Goal: Find specific page/section: Find specific page/section

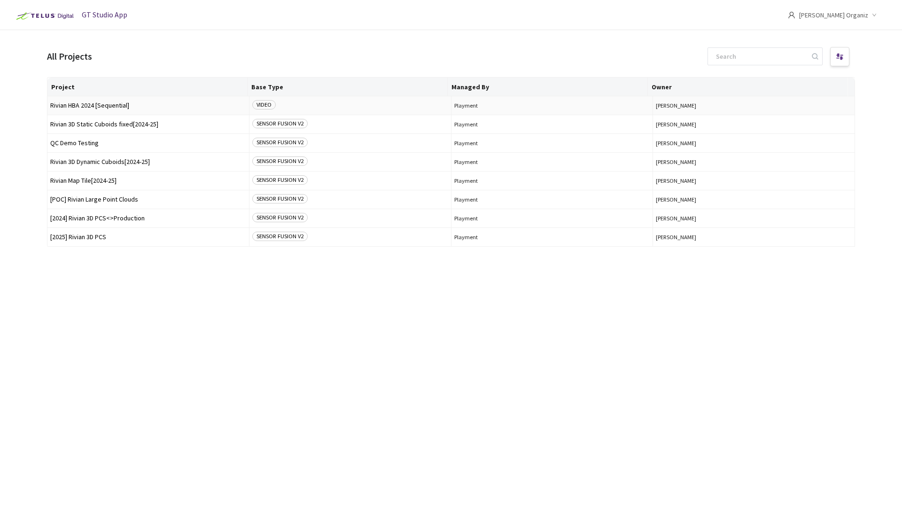
click at [106, 106] on span "Rivian HBA 2024 [Sequential]" at bounding box center [148, 105] width 196 height 7
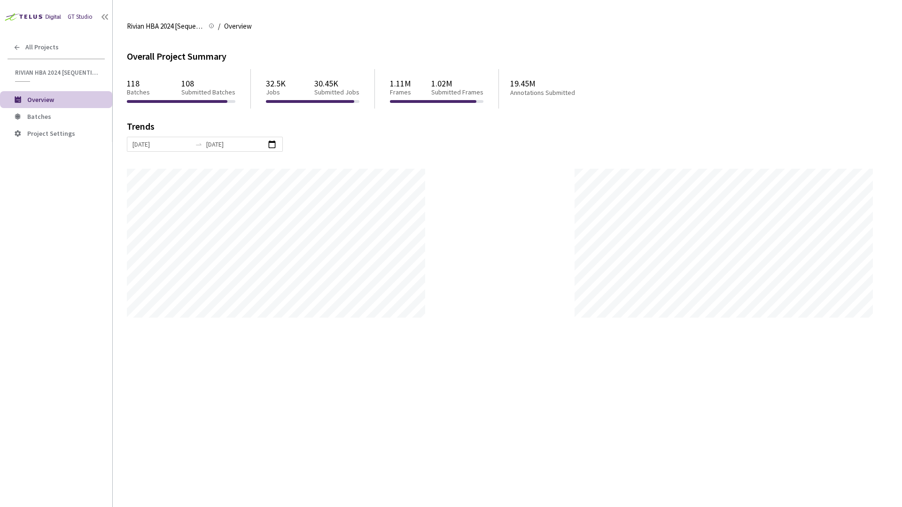
scroll to position [507, 902]
click at [345, 393] on div "Overall Project Summary 118 Batches 108 Submitted Batches 32.5K Jobs 30.45K Sub…" at bounding box center [507, 272] width 761 height 469
click at [39, 111] on li "Batches" at bounding box center [56, 116] width 112 height 17
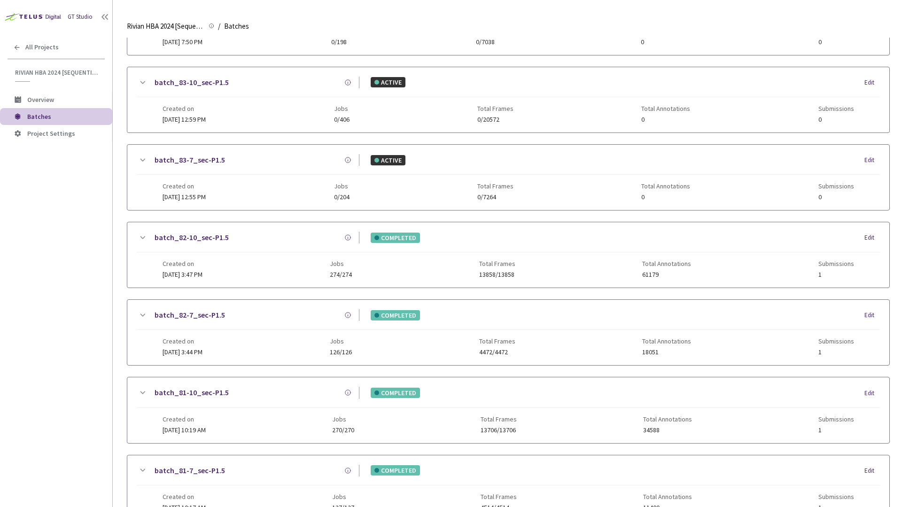
scroll to position [158, 0]
click at [121, 231] on main "Rivian HBA 2024 [Sequential] Rivian HBA 2024 [Sequential] / Batches Batches Bat…" at bounding box center [507, 253] width 789 height 507
click at [224, 215] on div "batch_84-10_sec-P1.5 ACTIVE Edit Created on [DATE] 7:55 PM Jobs 0/402 Total Fra…" at bounding box center [508, 370] width 763 height 920
click at [390, 217] on div "batch_84-10_sec-P1.5 ACTIVE Edit Created on [DATE] 7:55 PM Jobs 0/402 Total Fra…" at bounding box center [508, 370] width 763 height 920
click at [122, 189] on main "Rivian HBA 2024 [Sequential] Rivian HBA 2024 [Sequential] / Batches Batches Bat…" at bounding box center [507, 253] width 789 height 507
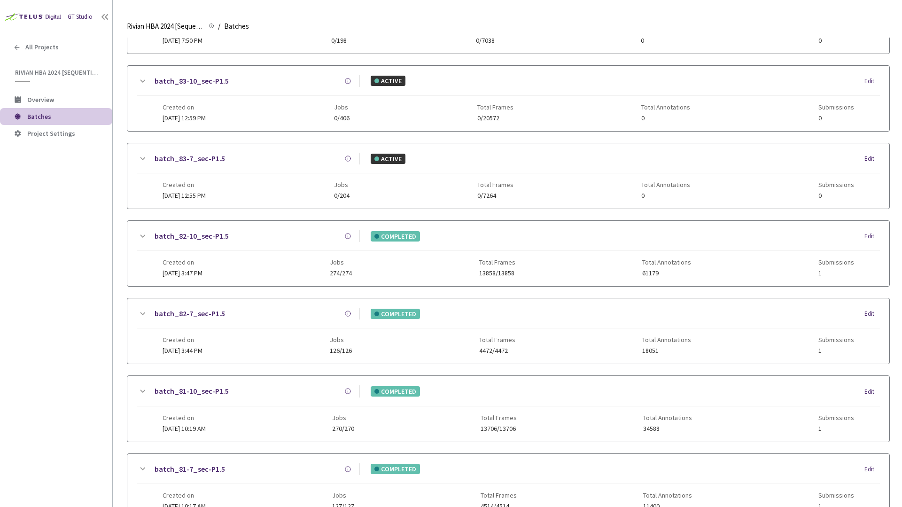
click at [124, 214] on main "Rivian HBA 2024 [Sequential] Rivian HBA 2024 [Sequential] / Batches Batches Bat…" at bounding box center [507, 253] width 789 height 507
